Goal: Task Accomplishment & Management: Use online tool/utility

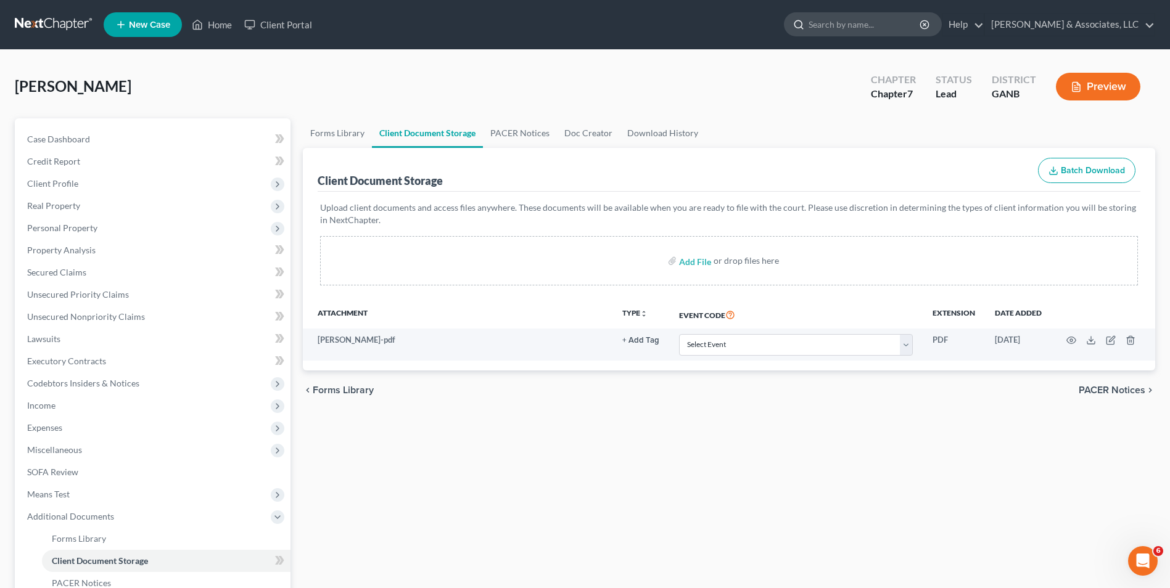
click at [893, 12] on ul "New Case Home Client Portal - No Result - See all results Or Press Enter... Hel…" at bounding box center [629, 25] width 1051 height 32
click at [885, 25] on input "search" at bounding box center [864, 24] width 113 height 23
type input "Kraft"
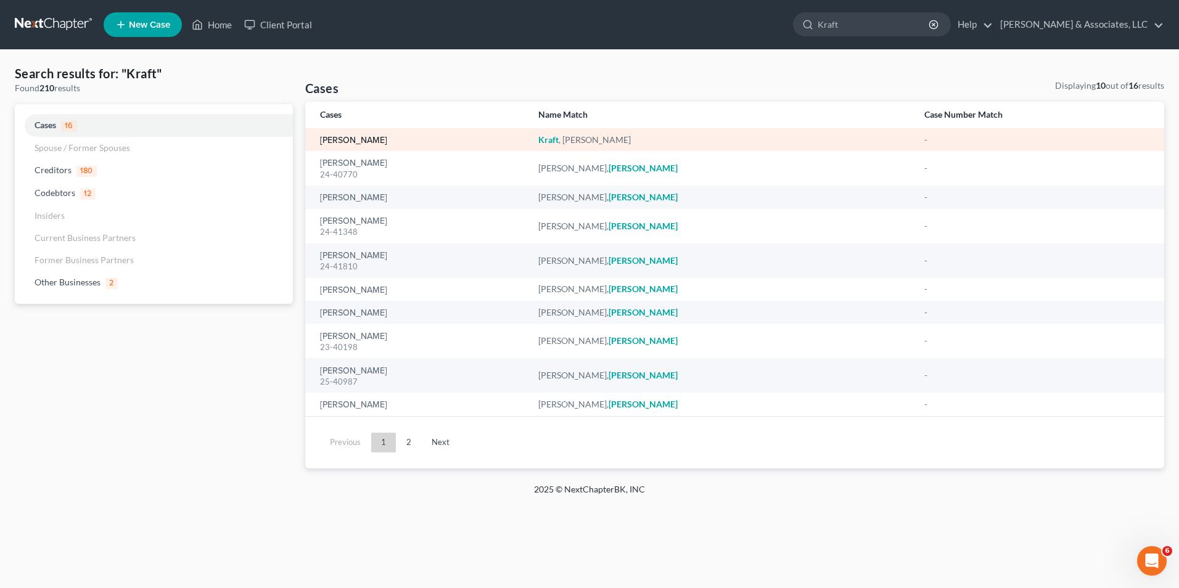
click at [363, 139] on link "[PERSON_NAME]" at bounding box center [353, 140] width 67 height 9
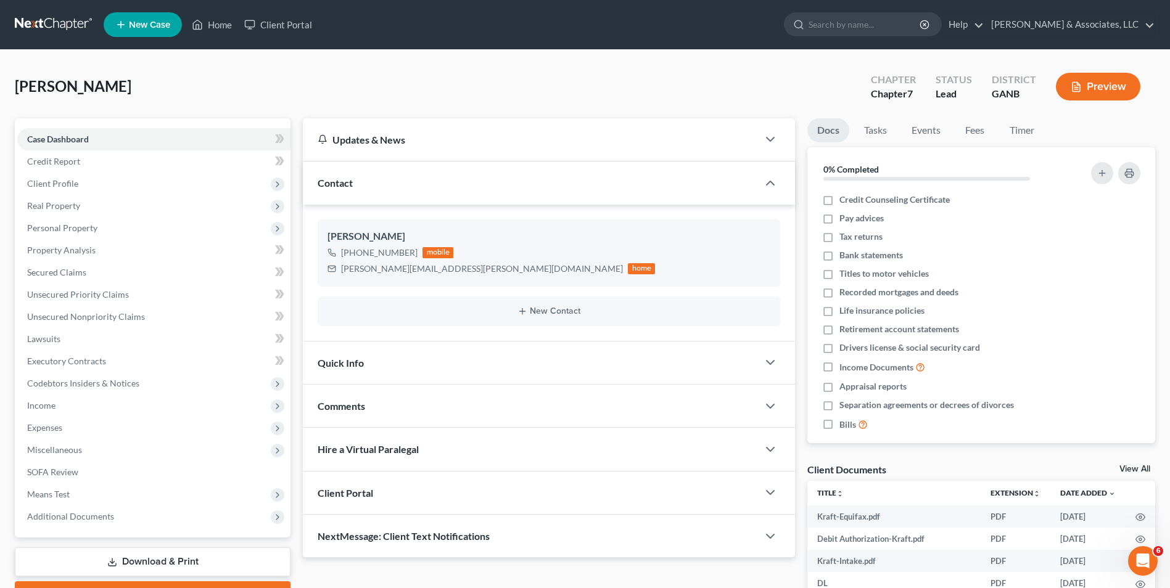
click at [1135, 468] on link "View All" at bounding box center [1134, 469] width 31 height 9
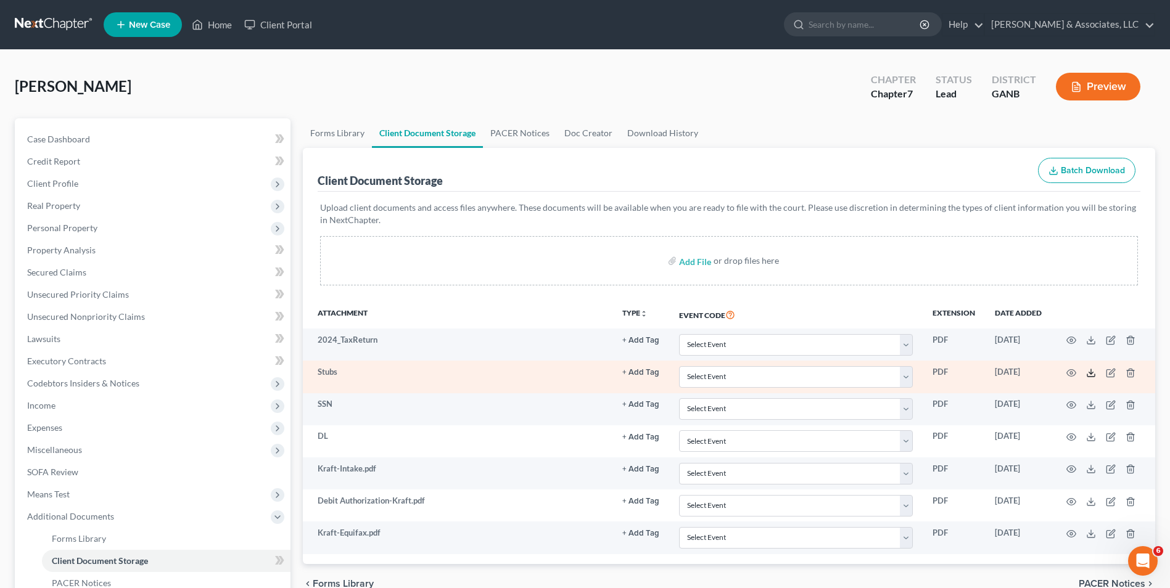
click at [1090, 370] on icon at bounding box center [1091, 373] width 10 height 10
